Goal: Task Accomplishment & Management: Use online tool/utility

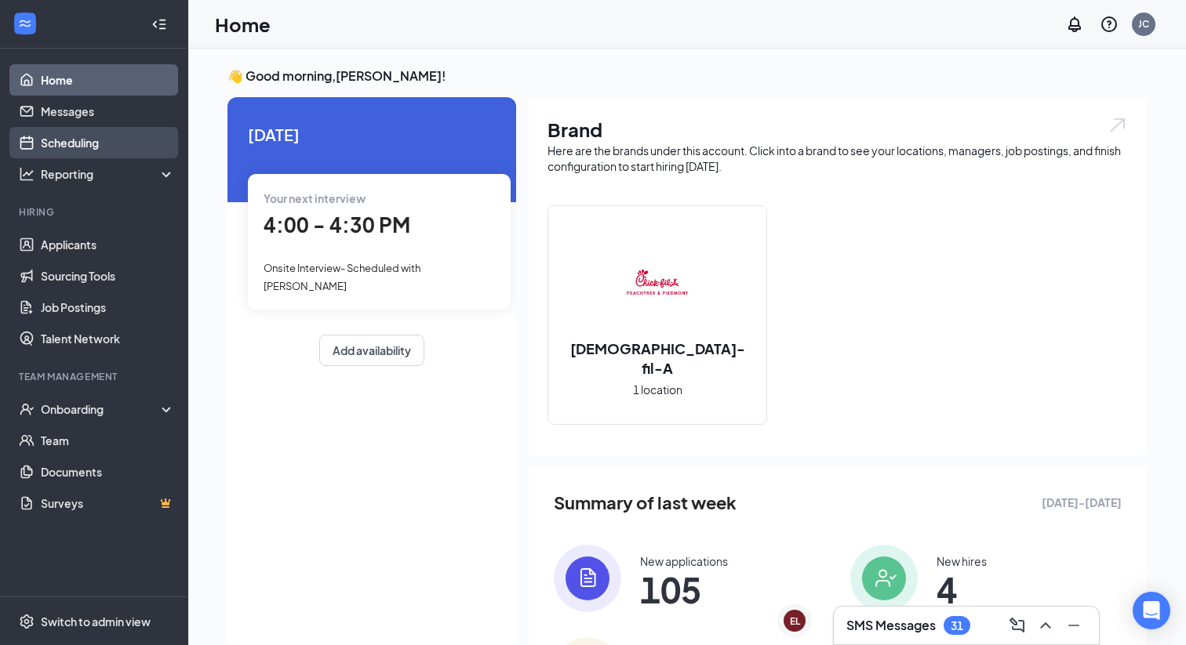
click at [80, 138] on link "Scheduling" at bounding box center [108, 142] width 134 height 31
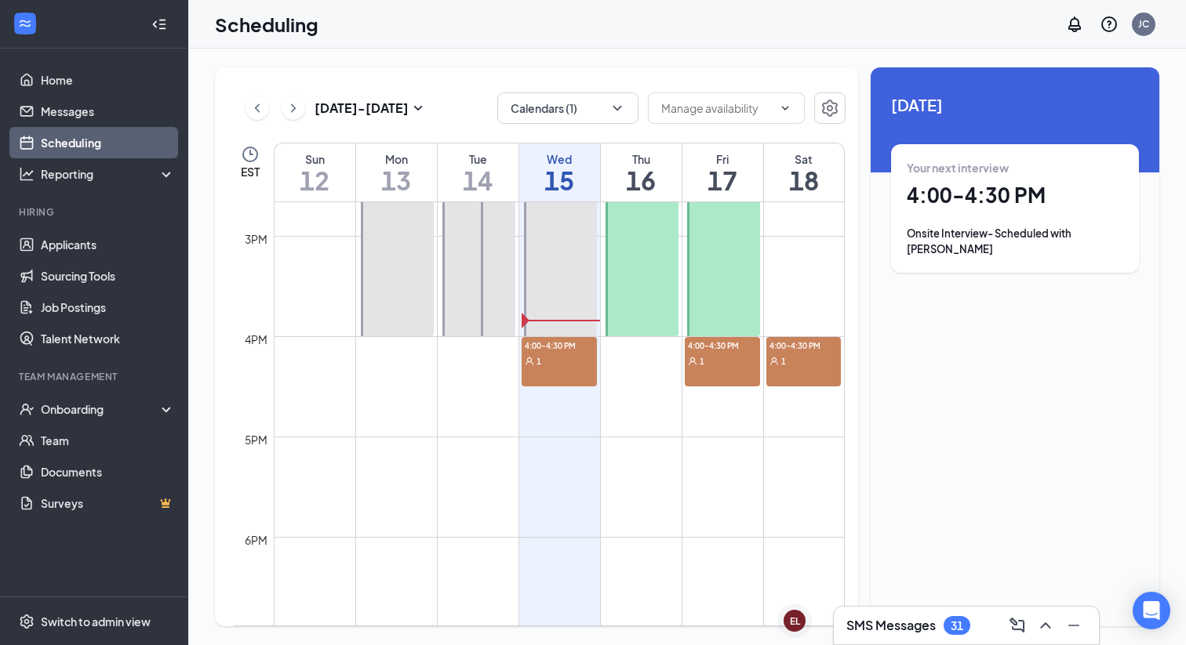
scroll to position [1443, 0]
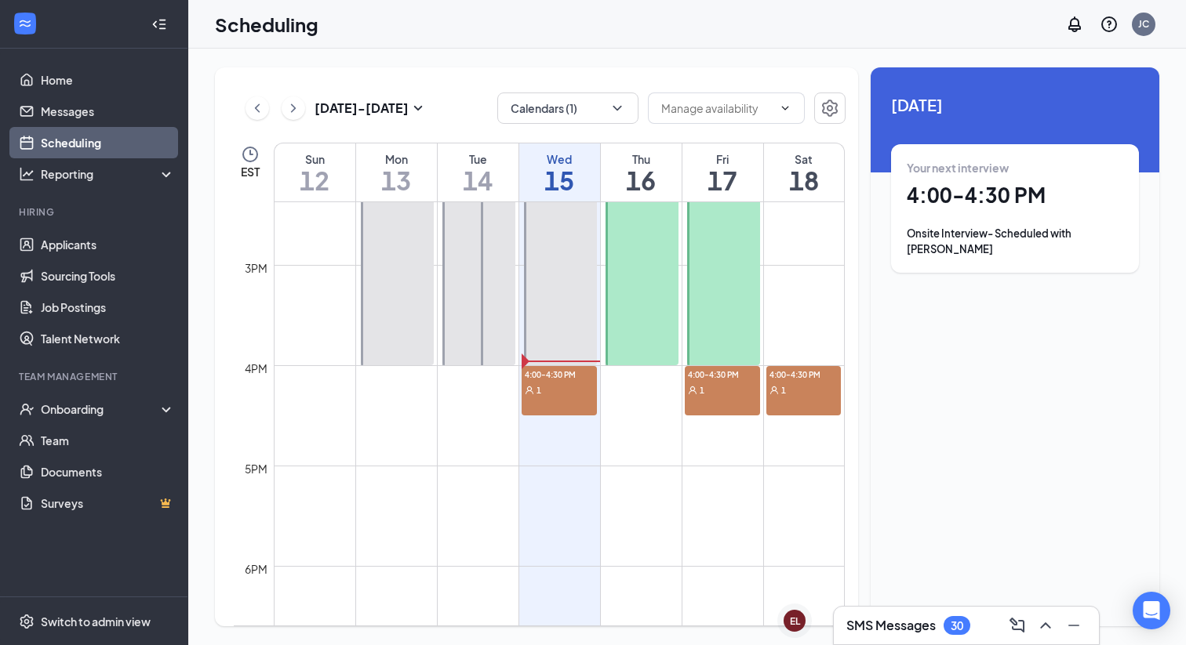
click at [555, 389] on div "1" at bounding box center [558, 390] width 75 height 16
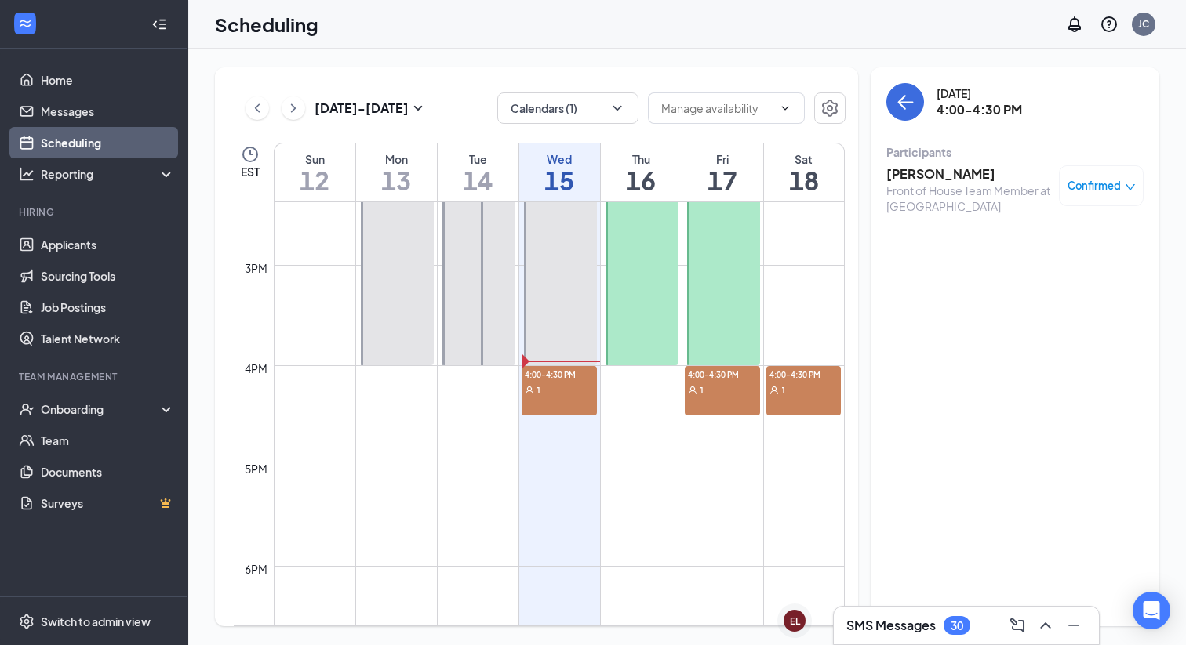
click at [949, 174] on h3 "[PERSON_NAME]" at bounding box center [968, 173] width 165 height 17
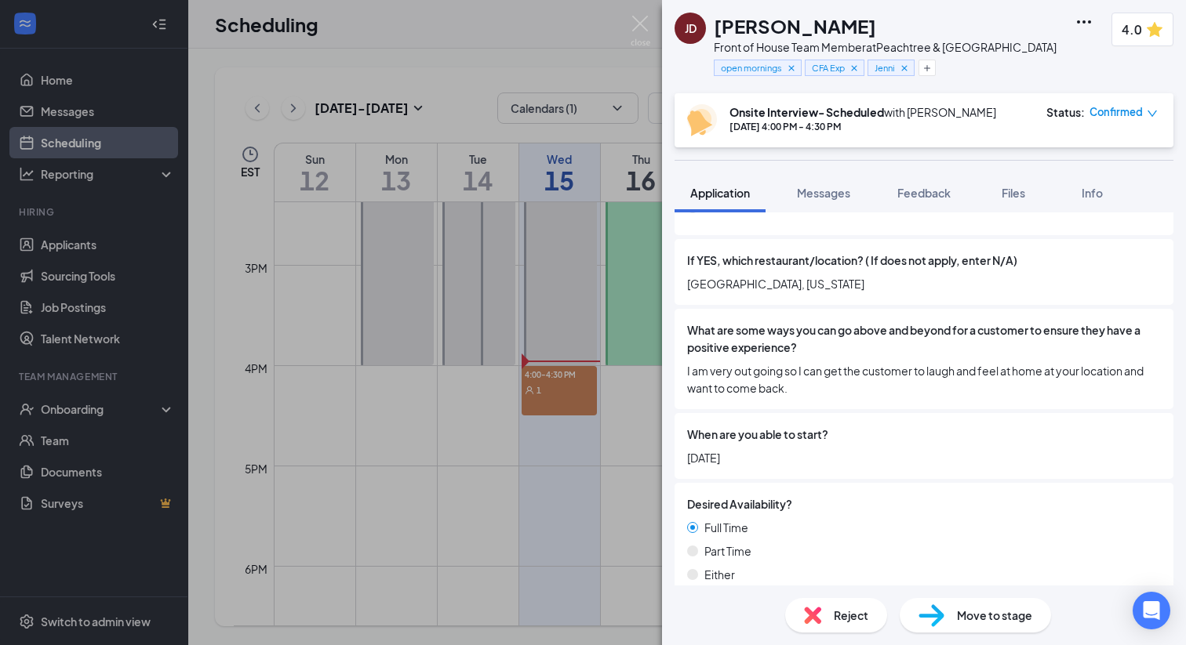
scroll to position [609, 0]
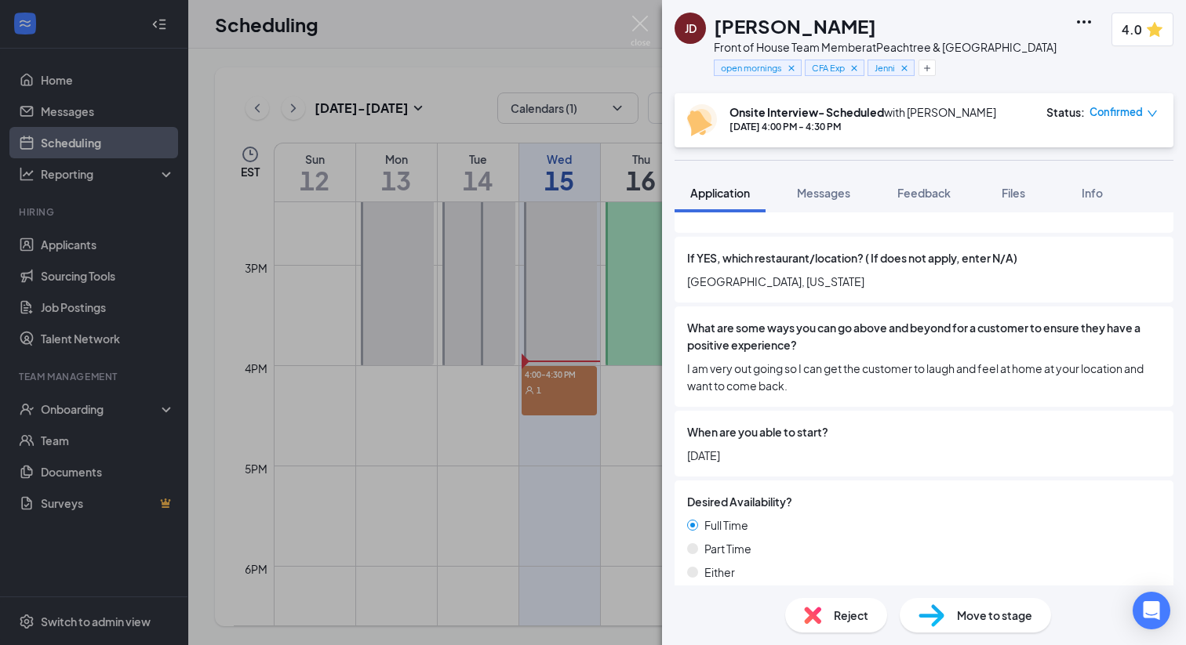
drag, startPoint x: 892, startPoint y: 24, endPoint x: 714, endPoint y: 18, distance: 178.1
click at [714, 18] on div "[PERSON_NAME]" at bounding box center [885, 26] width 343 height 27
copy h1 "[PERSON_NAME]"
click at [576, 217] on div "[PERSON_NAME] [PERSON_NAME] Front of House Team Member at Peachtree & Piedmont …" at bounding box center [593, 322] width 1186 height 645
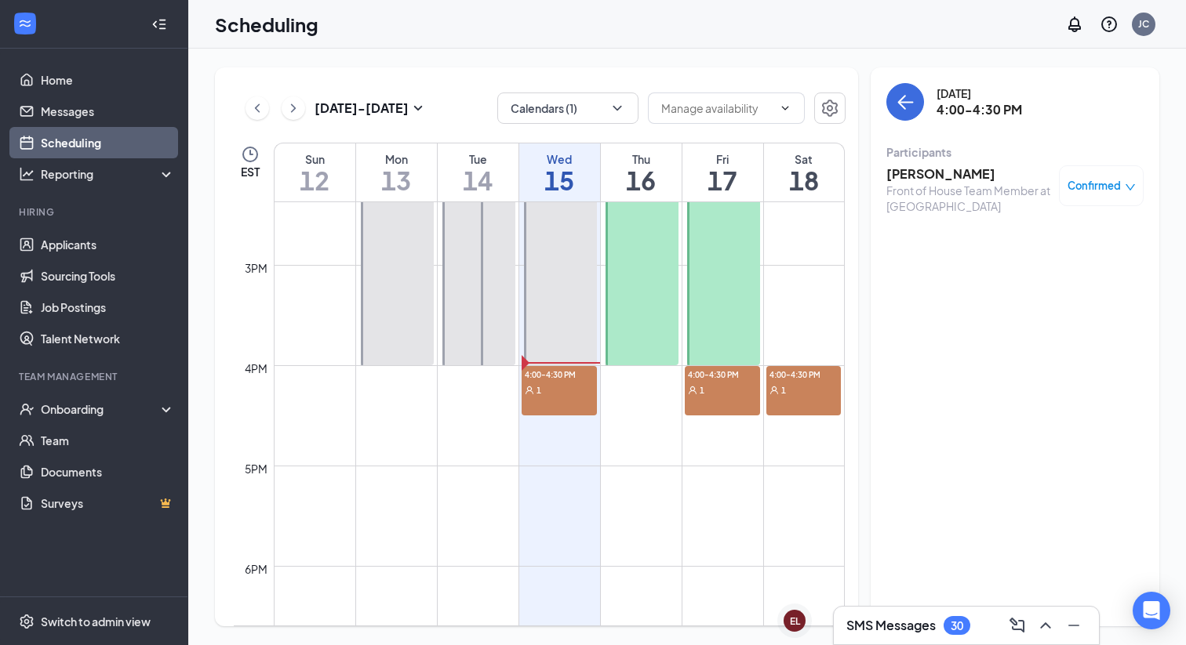
click at [721, 34] on div "Scheduling JC" at bounding box center [686, 24] width 997 height 49
